Goal: Entertainment & Leisure: Consume media (video, audio)

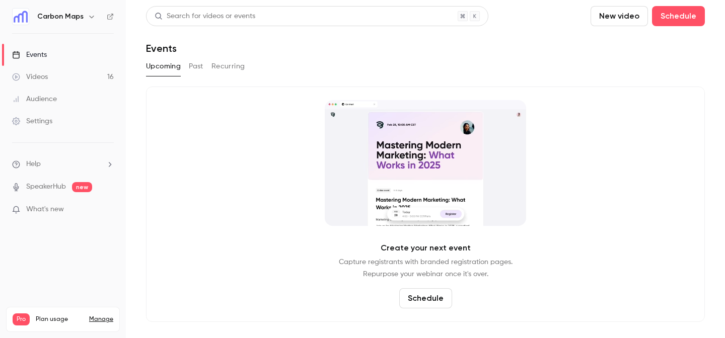
click at [39, 77] on div "Videos" at bounding box center [30, 77] width 36 height 10
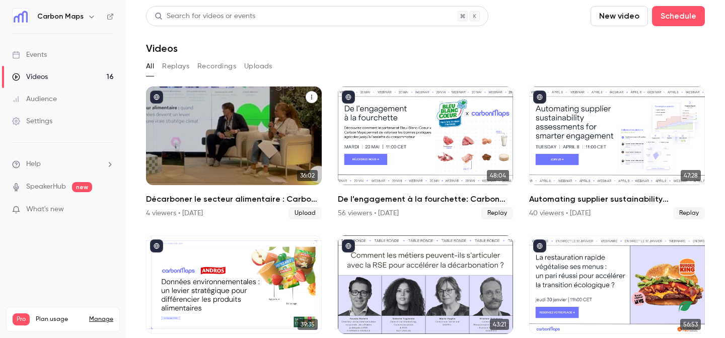
click at [262, 203] on h2 "Décarboner le secteur alimentaire : Carbon Maps avec Cooperative U et Bleu-Blan…" at bounding box center [234, 199] width 176 height 12
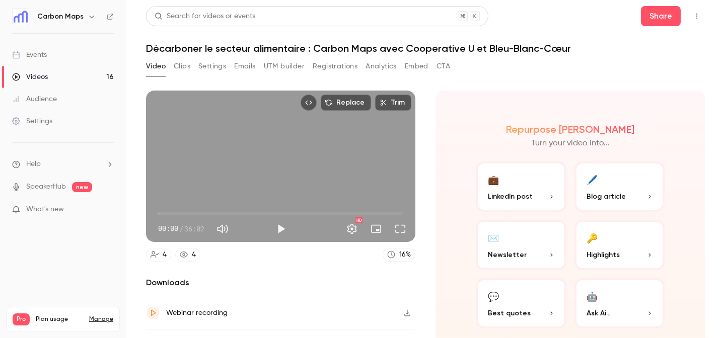
click at [325, 67] on button "Registrations" at bounding box center [335, 66] width 45 height 16
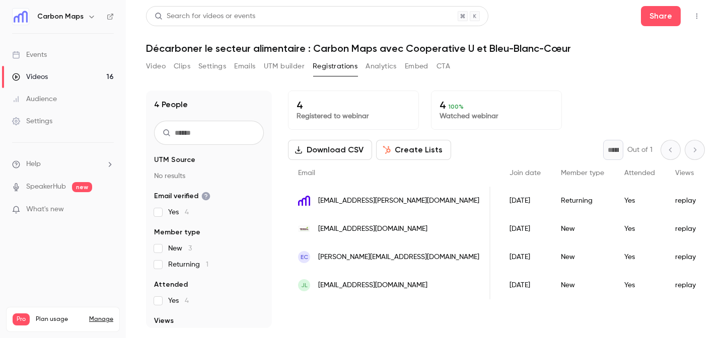
scroll to position [0, 123]
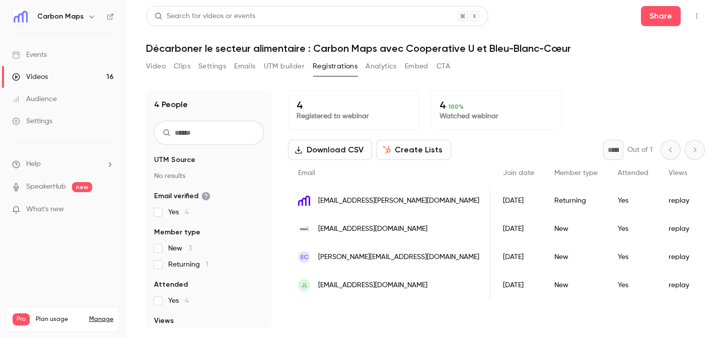
click at [148, 66] on button "Video" at bounding box center [156, 66] width 20 height 16
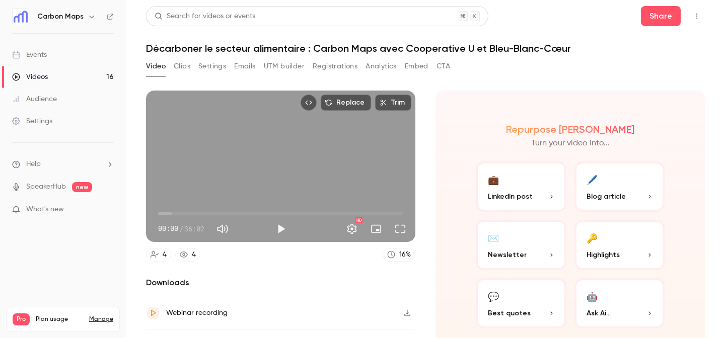
click at [40, 74] on div "Videos" at bounding box center [30, 77] width 36 height 10
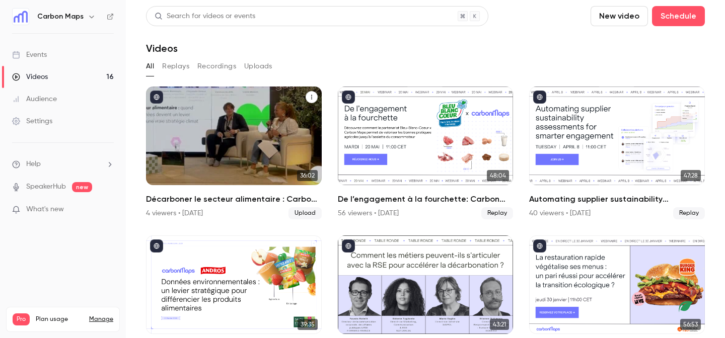
click at [216, 126] on div "Décarboner le secteur alimentaire : Carbon Maps avec Cooperative U et Bleu-Blan…" at bounding box center [234, 136] width 176 height 99
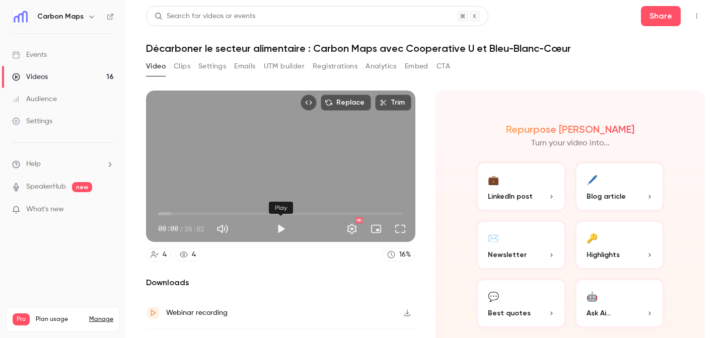
click at [280, 225] on button "Play" at bounding box center [281, 229] width 20 height 20
click at [161, 215] on span "00:15" at bounding box center [159, 213] width 3 height 3
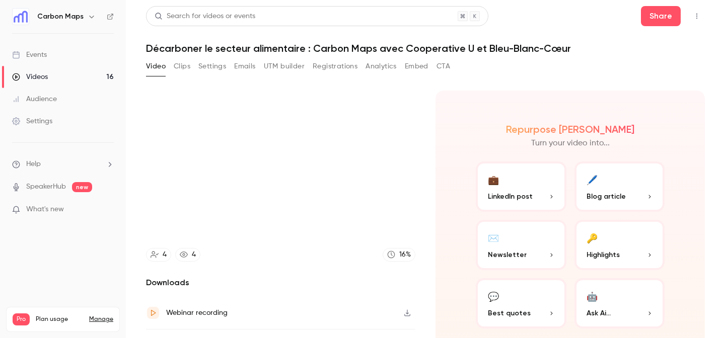
scroll to position [24, 0]
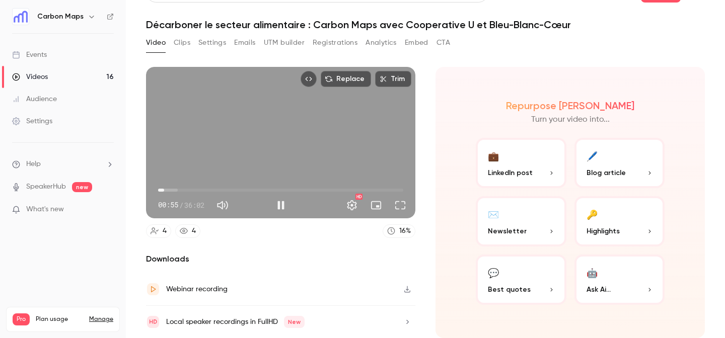
click at [235, 188] on span "00:55" at bounding box center [280, 190] width 245 height 16
click at [241, 189] on span "12:08" at bounding box center [240, 190] width 3 height 3
click at [242, 189] on span "12:08" at bounding box center [240, 190] width 3 height 3
click at [259, 190] on span "13:00" at bounding box center [280, 190] width 245 height 16
click at [274, 192] on span "14:53" at bounding box center [280, 190] width 245 height 16
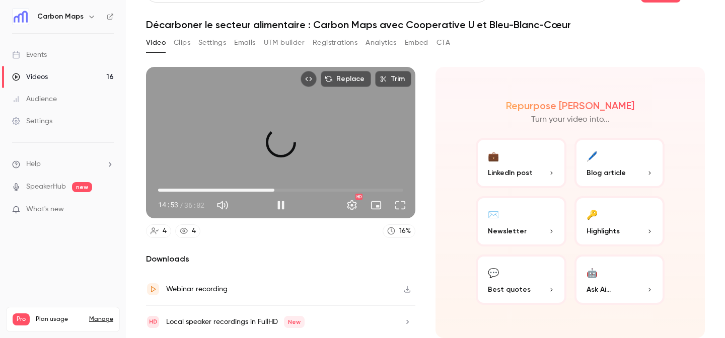
click at [332, 190] on span "17:05" at bounding box center [280, 190] width 245 height 16
click at [386, 189] on span "25:45" at bounding box center [280, 190] width 245 height 16
click at [390, 189] on span "34:07" at bounding box center [390, 190] width 3 height 3
click at [290, 134] on div "Replace Trim 35:54 35:54 / 36:02 HD" at bounding box center [280, 143] width 269 height 152
type input "******"
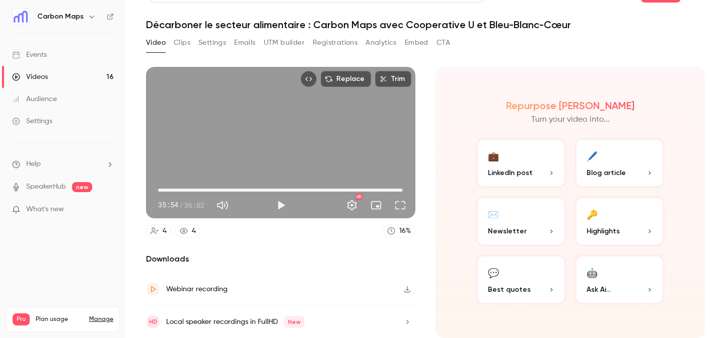
click at [335, 41] on button "Registrations" at bounding box center [335, 43] width 45 height 16
